Goal: Task Accomplishment & Management: Complete application form

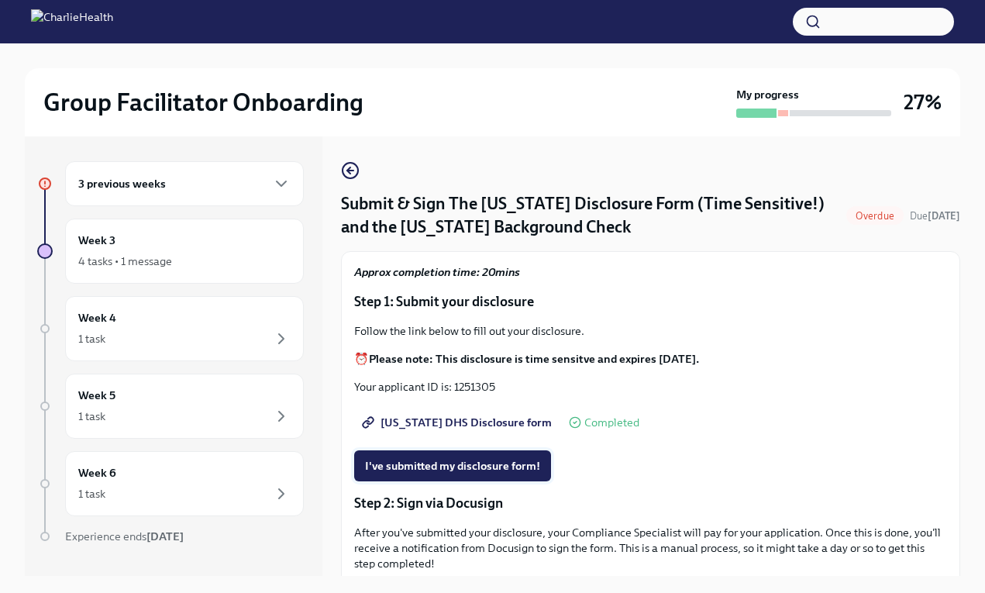
click at [455, 473] on span "I've submitted my disclosure form!" at bounding box center [452, 465] width 175 height 15
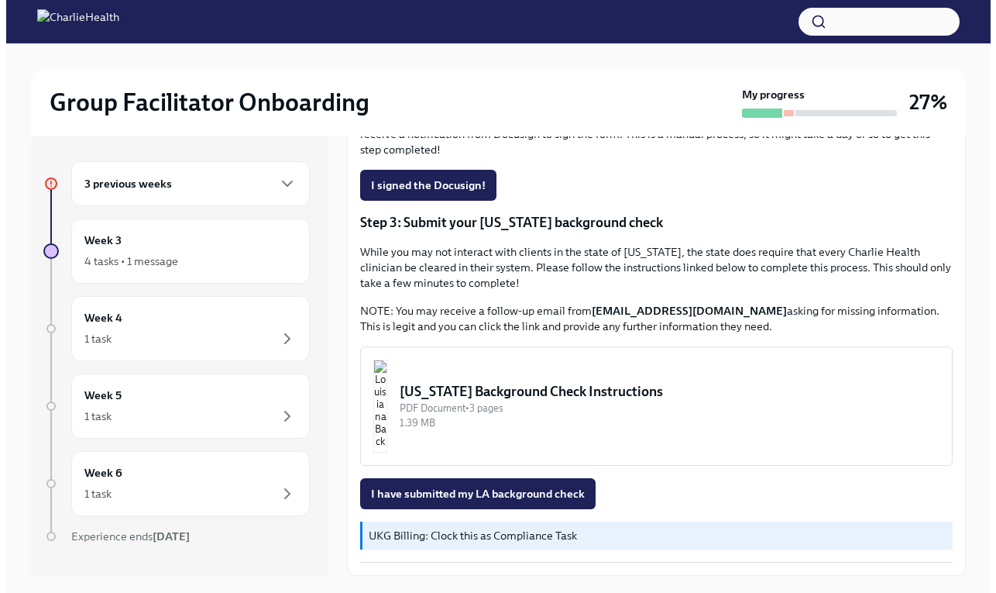
scroll to position [438, 0]
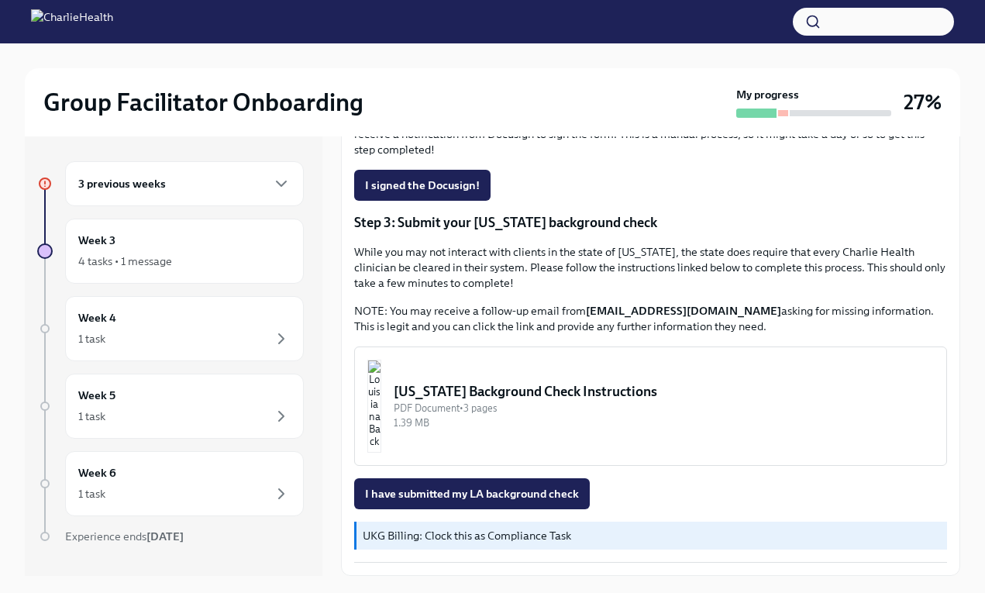
click at [579, 387] on div "Louisiana Background Check Instructions" at bounding box center [663, 391] width 540 height 19
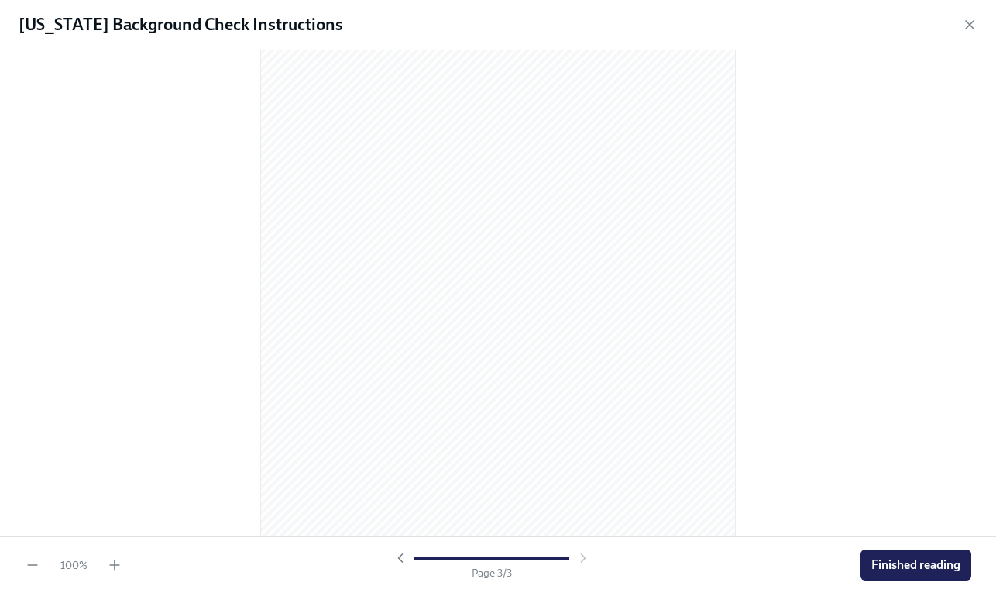
scroll to position [1409, 0]
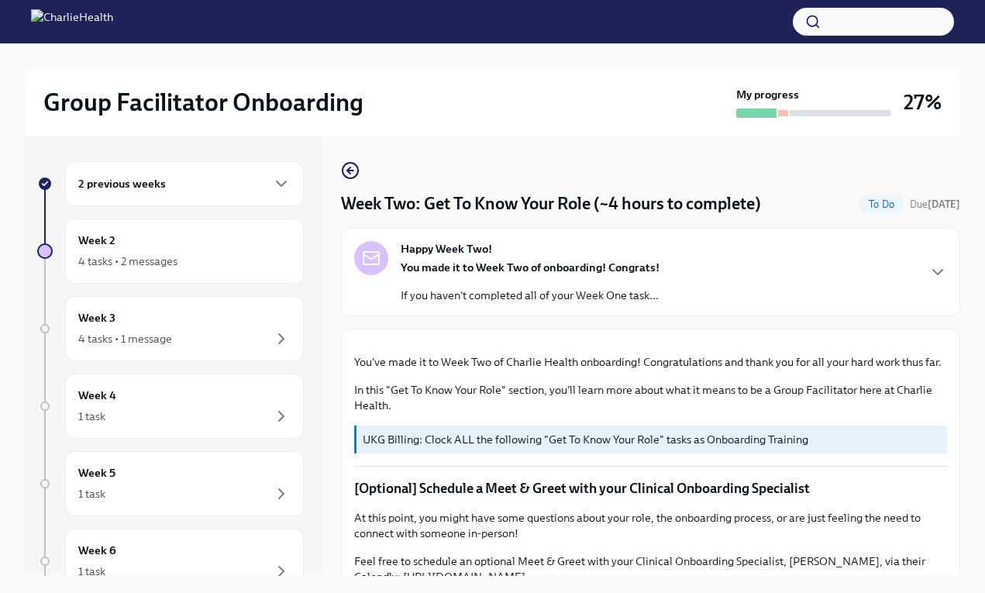
scroll to position [886, 0]
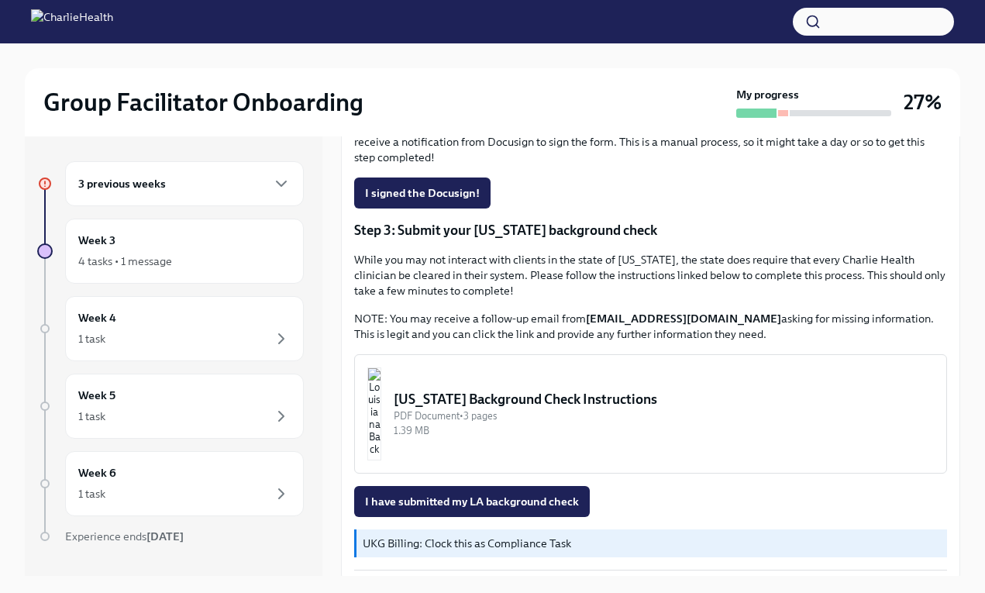
scroll to position [438, 0]
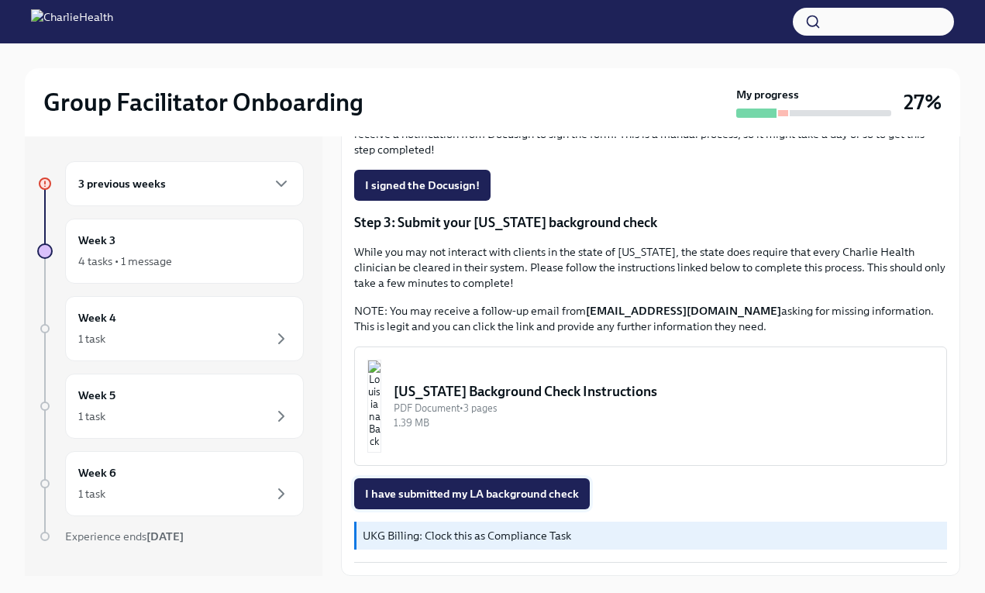
click at [502, 497] on span "I have submitted my LA background check" at bounding box center [472, 493] width 214 height 15
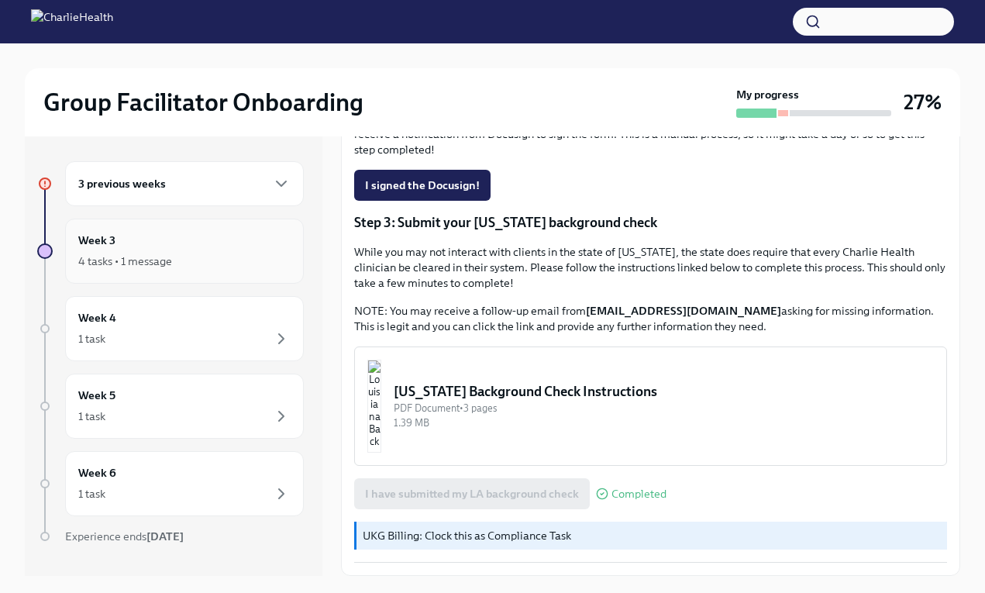
click at [115, 241] on h6 "Week 3" at bounding box center [96, 240] width 37 height 17
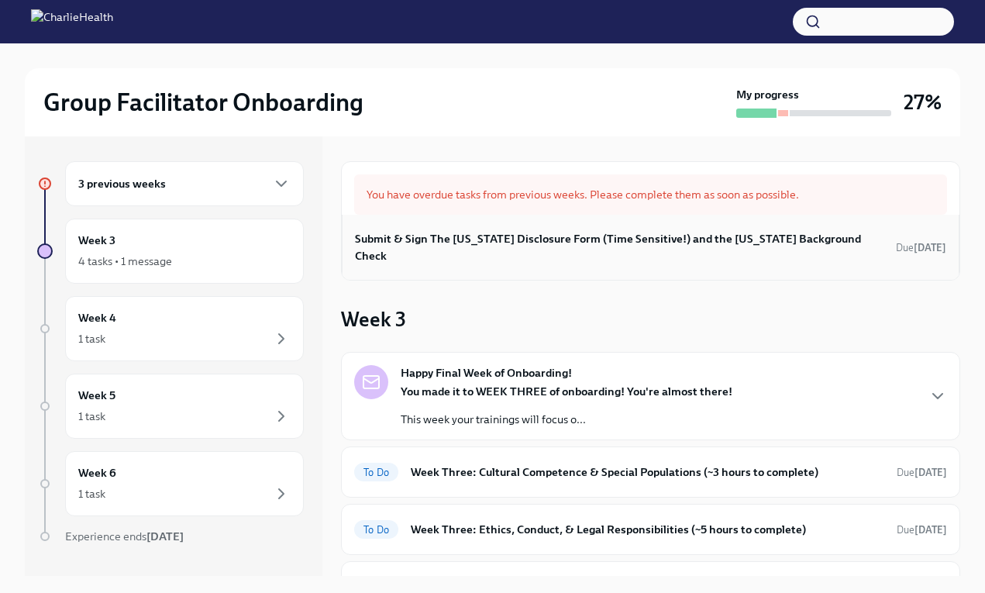
click at [530, 242] on h6 "Submit & Sign The Utah Disclosure Form (Time Sensitive!) and the Louisiana Back…" at bounding box center [622, 247] width 534 height 34
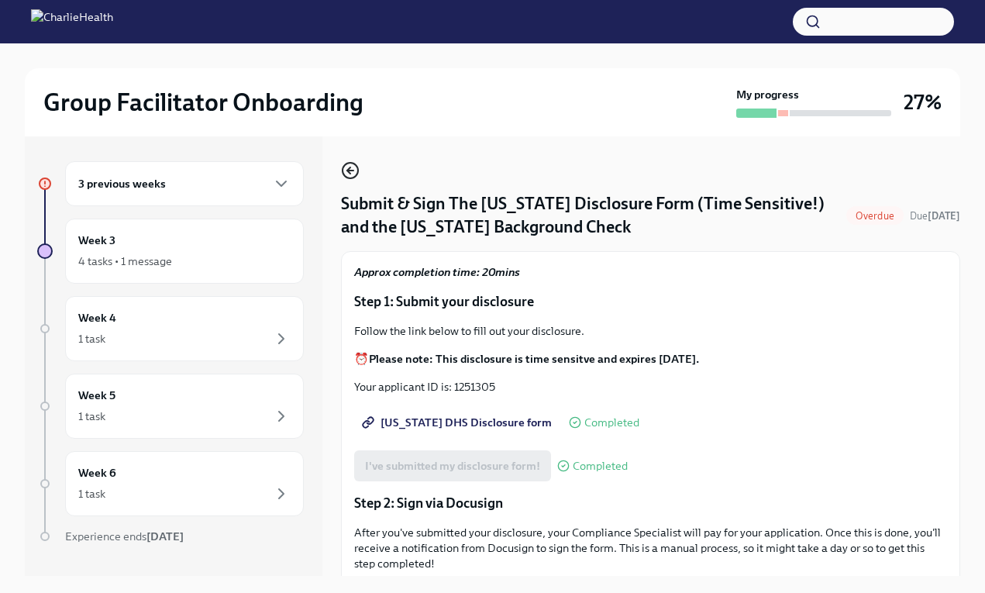
click at [354, 170] on icon "button" at bounding box center [350, 170] width 19 height 19
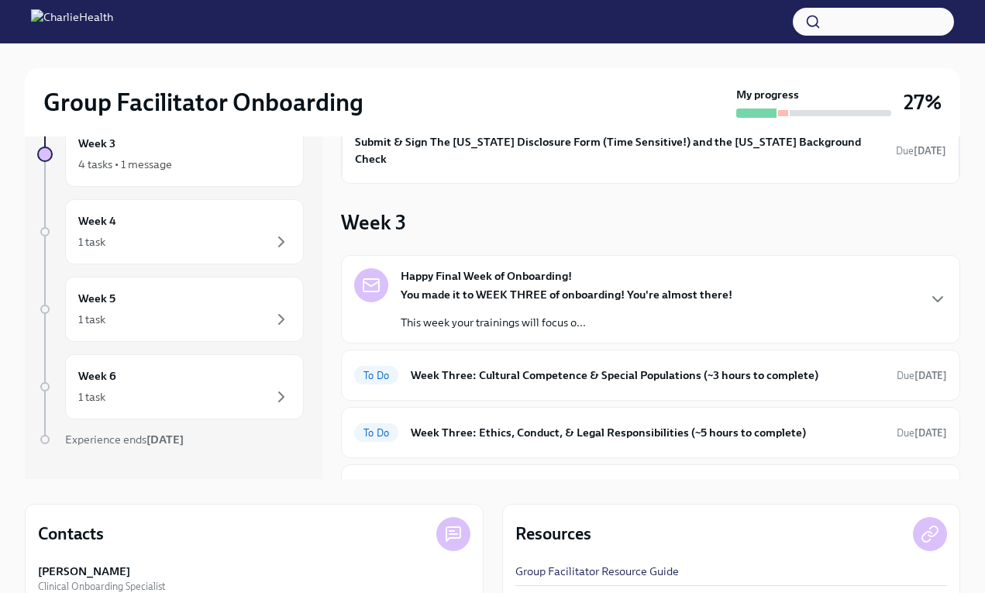
scroll to position [114, 0]
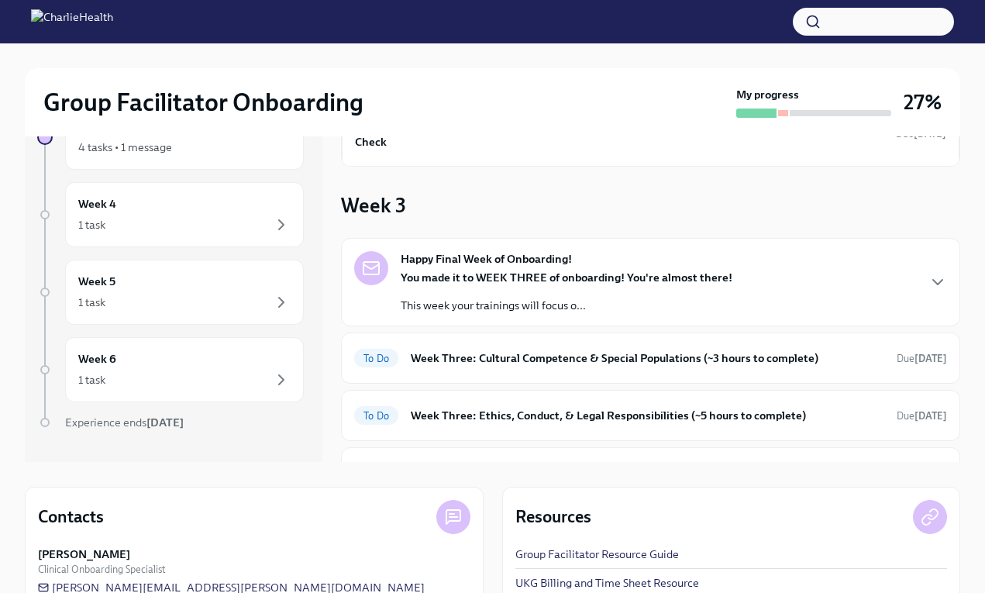
click at [579, 272] on div "Happy Final Week of Onboarding! You made it to WEEK THREE of onboarding! You're…" at bounding box center [566, 282] width 332 height 62
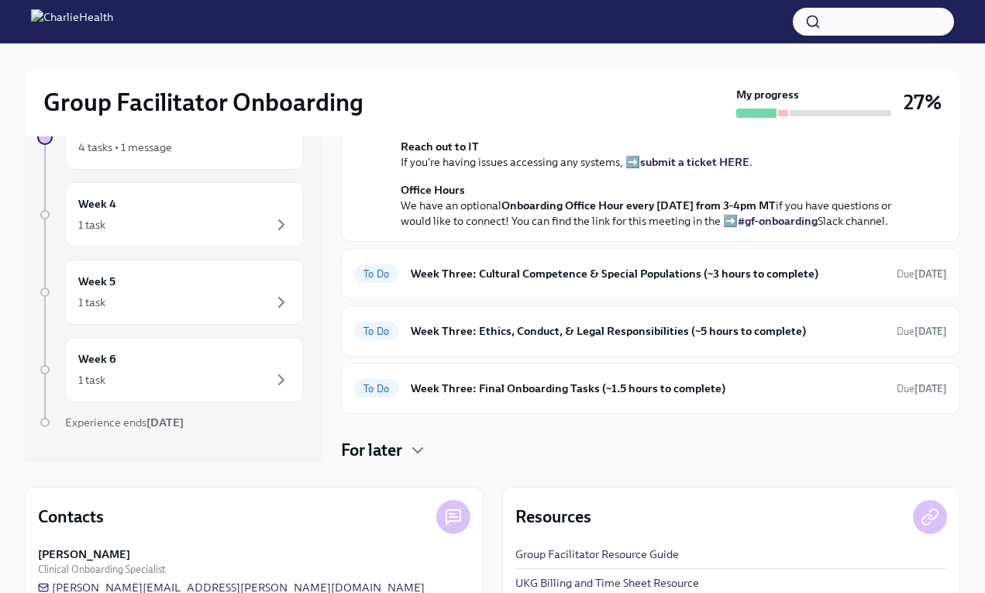
scroll to position [725, 0]
click at [616, 284] on div "To Do Week Three: Cultural Competence & Special Populations (~3 hours to comple…" at bounding box center [650, 273] width 593 height 25
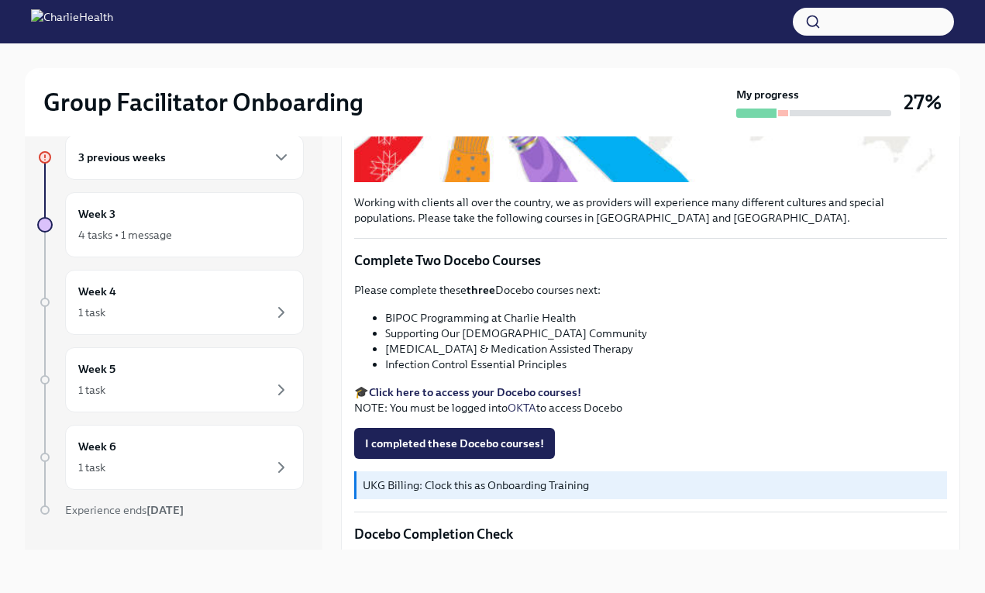
scroll to position [414, 0]
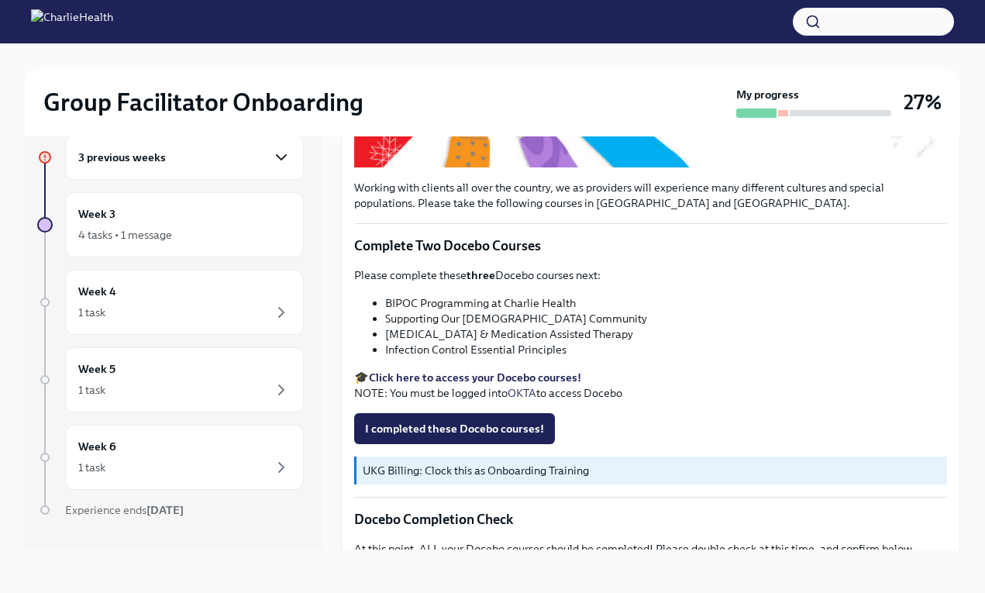
click at [272, 160] on icon "button" at bounding box center [281, 157] width 19 height 19
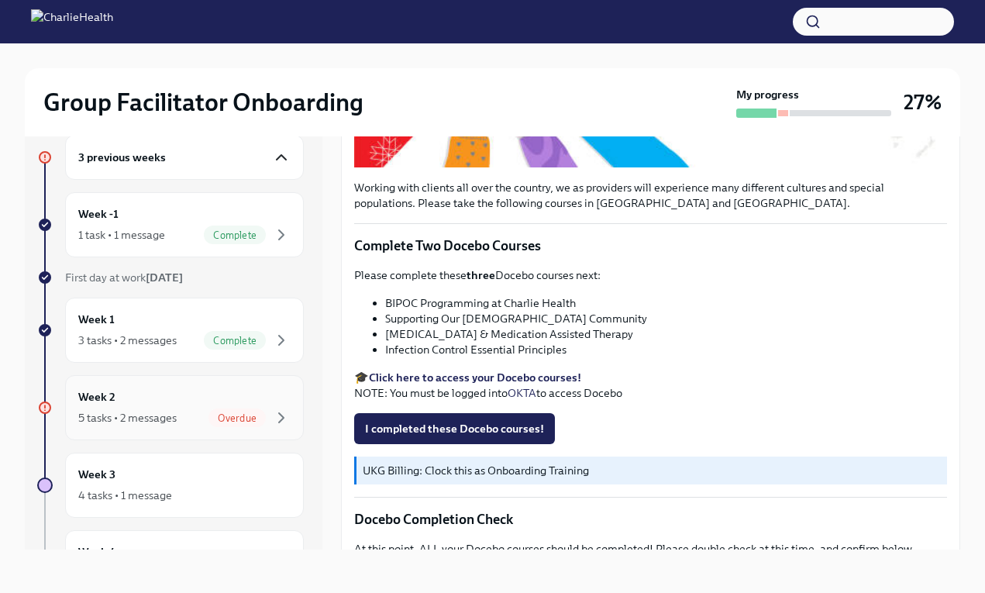
click at [156, 417] on div "5 tasks • 2 messages" at bounding box center [127, 417] width 98 height 15
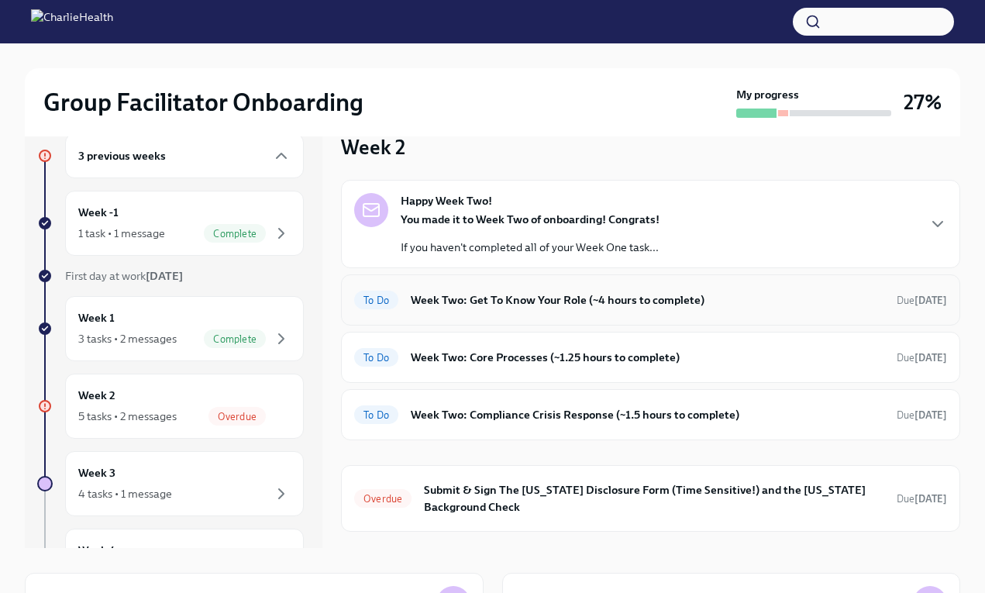
click at [666, 308] on h6 "Week Two: Get To Know Your Role (~4 hours to complete)" at bounding box center [647, 299] width 473 height 17
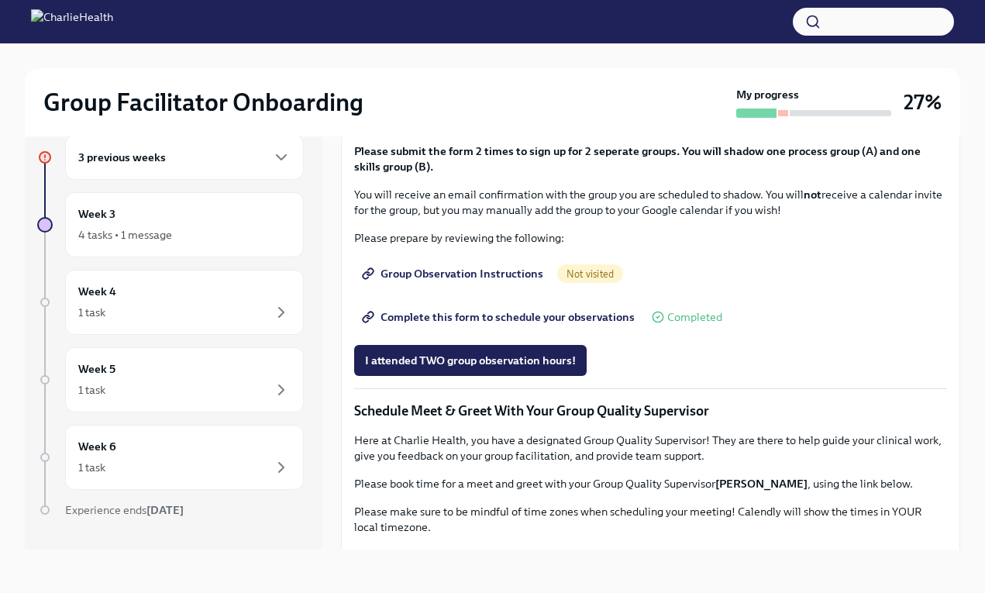
scroll to position [792, 0]
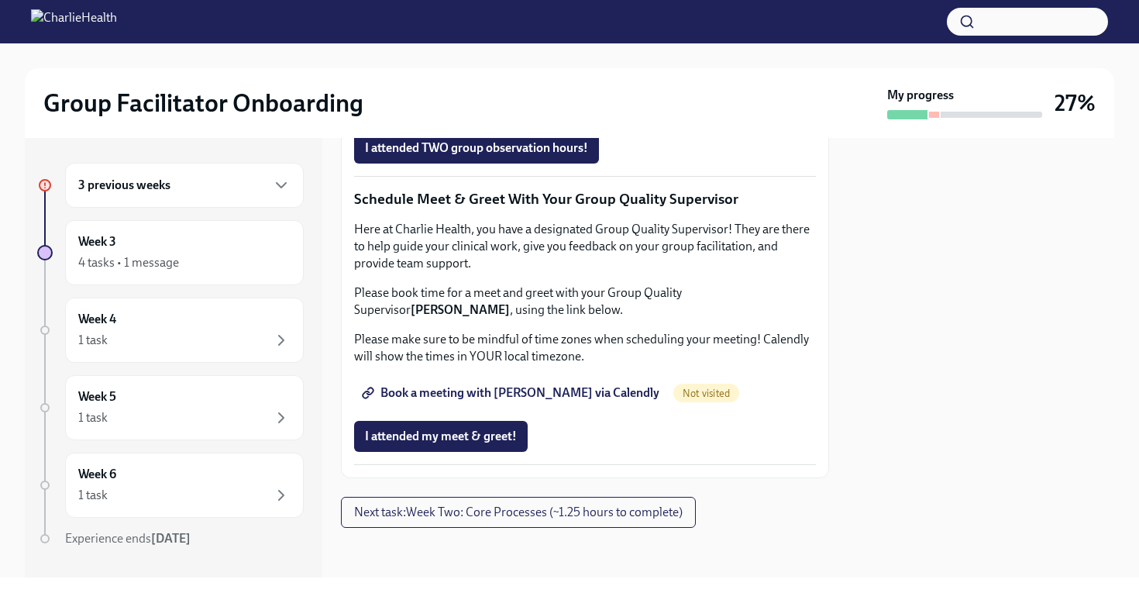
scroll to position [1461, 0]
click at [468, 400] on span "Book a meeting with [PERSON_NAME] via Calendly" at bounding box center [512, 392] width 294 height 15
click at [490, 69] on span "Group Observation Instructions" at bounding box center [458, 60] width 186 height 15
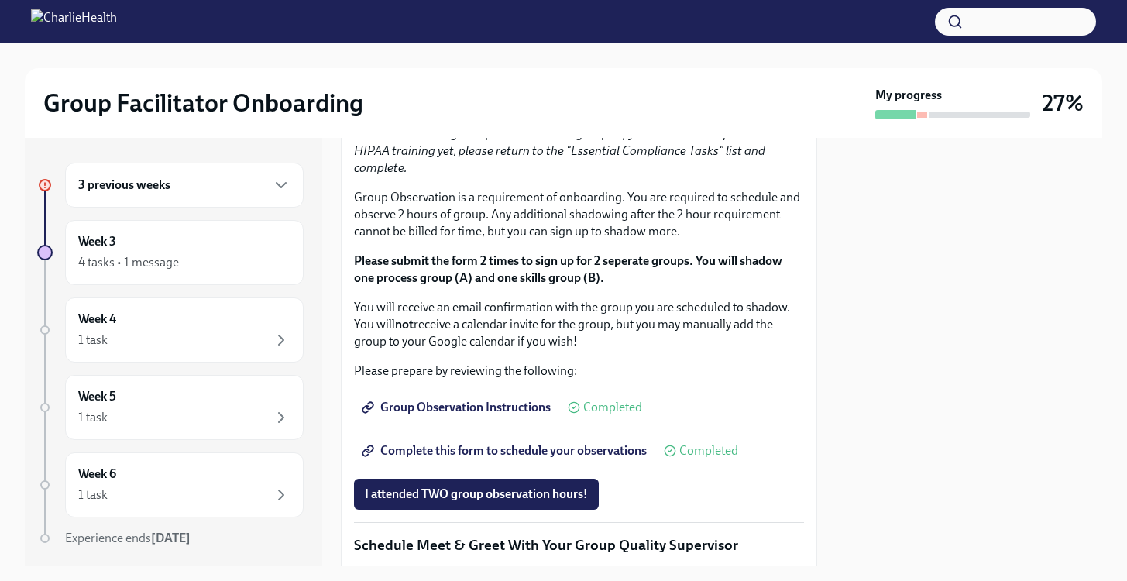
scroll to position [863, 0]
